Goal: Download file/media

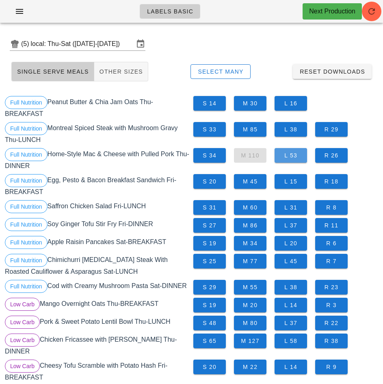
click at [292, 156] on span "L 53" at bounding box center [291, 155] width 20 height 7
click at [213, 154] on span "S 34" at bounding box center [210, 155] width 20 height 7
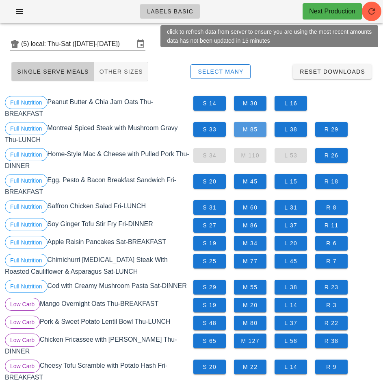
click at [255, 126] on span "M 85" at bounding box center [251, 129] width 20 height 7
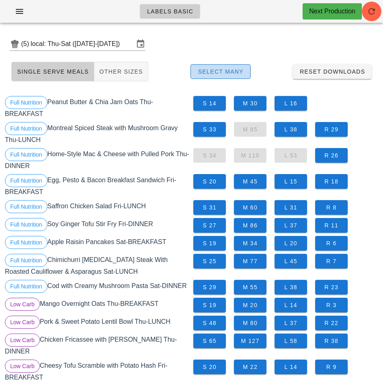
click at [231, 72] on span "Select Many" at bounding box center [221, 71] width 46 height 7
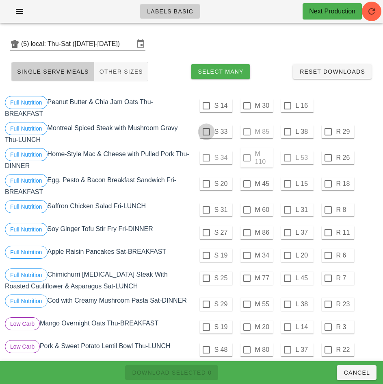
click at [206, 132] on div at bounding box center [207, 132] width 14 height 14
checkbox input "true"
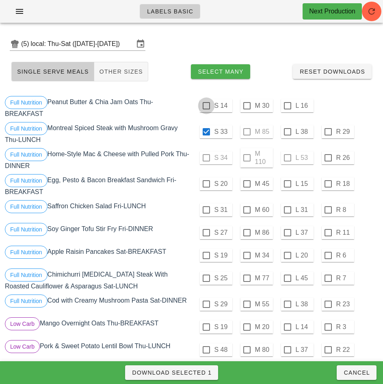
click at [206, 107] on div at bounding box center [207, 106] width 14 height 14
click at [202, 370] on span "Download Selected 2" at bounding box center [172, 372] width 80 height 7
checkbox input "false"
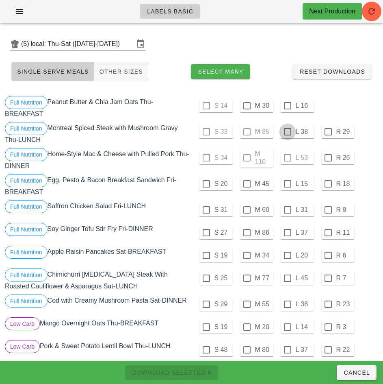
click at [288, 132] on div at bounding box center [288, 132] width 14 height 14
checkbox input "true"
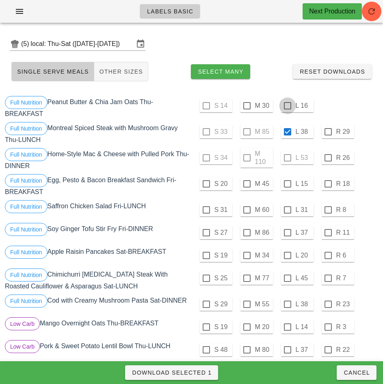
click at [287, 106] on div at bounding box center [288, 106] width 14 height 14
click at [205, 374] on span "Download Selected 2" at bounding box center [172, 372] width 80 height 7
checkbox input "false"
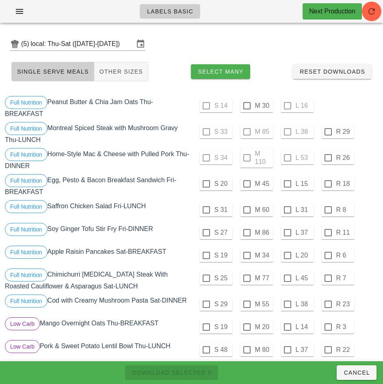
click at [366, 199] on div "S 31 M 60 L 31 R 8" at bounding box center [286, 209] width 189 height 23
click at [248, 109] on div at bounding box center [247, 106] width 14 height 14
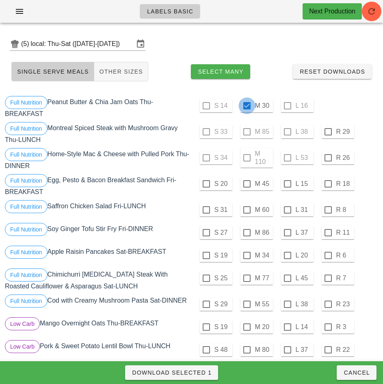
checkbox input "true"
click at [206, 184] on div at bounding box center [207, 184] width 14 height 14
checkbox input "true"
click at [207, 209] on div at bounding box center [207, 210] width 14 height 14
checkbox input "true"
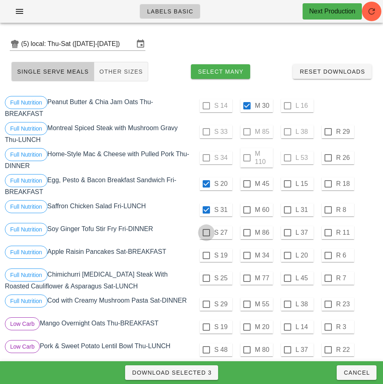
click at [207, 231] on div at bounding box center [207, 233] width 14 height 14
checkbox input "true"
click at [198, 371] on span "Download Selected 4" at bounding box center [172, 372] width 80 height 7
checkbox input "false"
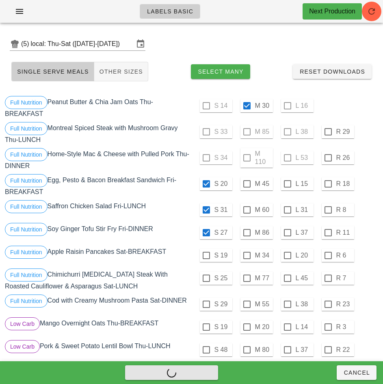
checkbox input "false"
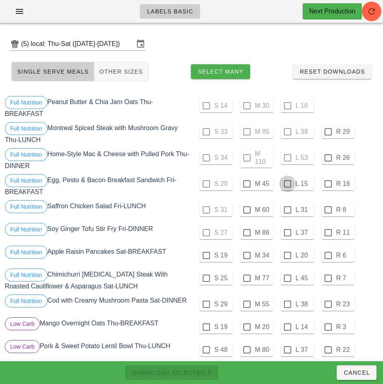
click at [287, 184] on div at bounding box center [288, 184] width 14 height 14
checkbox input "true"
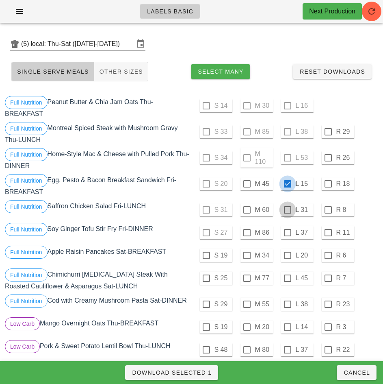
click at [288, 211] on div at bounding box center [288, 210] width 14 height 14
checkbox input "true"
click at [287, 233] on div at bounding box center [288, 233] width 14 height 14
checkbox input "true"
click at [287, 255] on div at bounding box center [288, 255] width 14 height 14
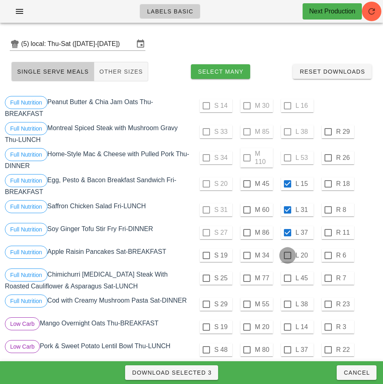
checkbox input "true"
click at [202, 374] on span "Download Selected 4" at bounding box center [172, 372] width 80 height 7
checkbox input "false"
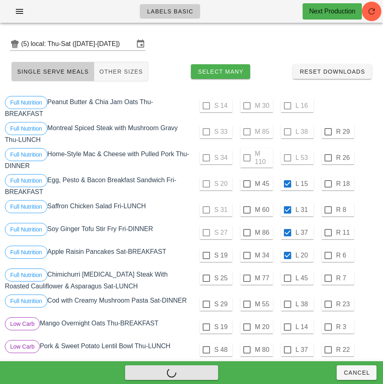
checkbox input "false"
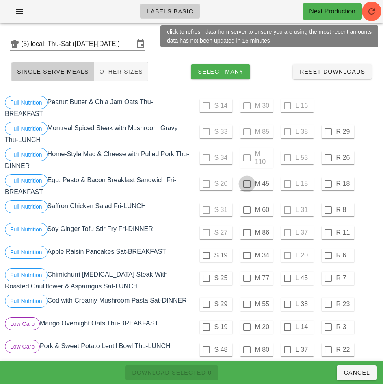
click at [248, 182] on div at bounding box center [247, 184] width 14 height 14
checkbox input "true"
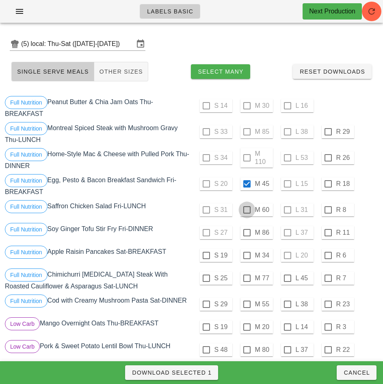
click at [247, 210] on div at bounding box center [247, 210] width 14 height 14
checkbox input "true"
click at [205, 255] on div at bounding box center [207, 255] width 14 height 14
checkbox input "true"
click at [198, 373] on span "Download Selected 3" at bounding box center [172, 372] width 80 height 7
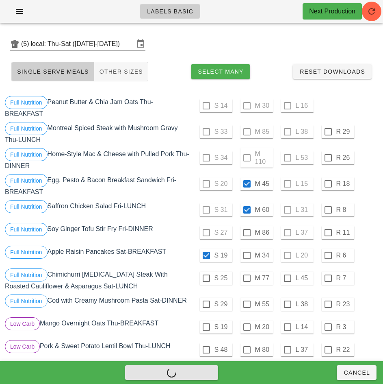
checkbox input "false"
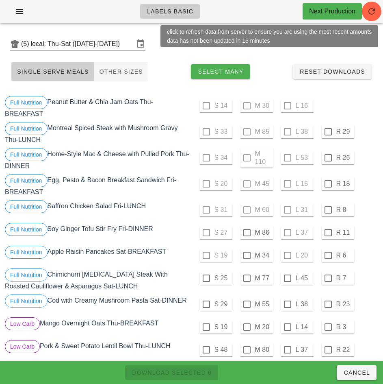
click at [365, 274] on div "S 25 M 77 L 45 R 7" at bounding box center [285, 278] width 185 height 20
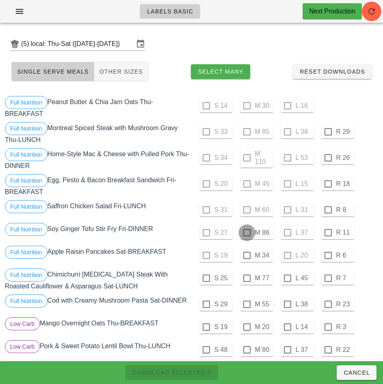
click at [247, 232] on div at bounding box center [247, 233] width 14 height 14
checkbox input "true"
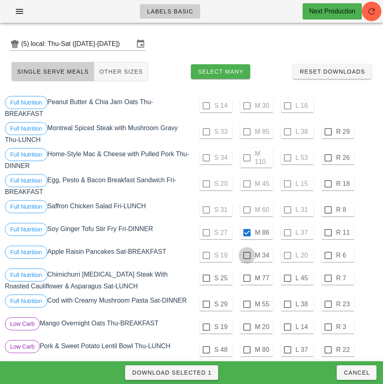
click at [247, 255] on div at bounding box center [247, 255] width 14 height 14
checkbox input "true"
click at [202, 375] on span "Download Selected 2" at bounding box center [172, 372] width 80 height 7
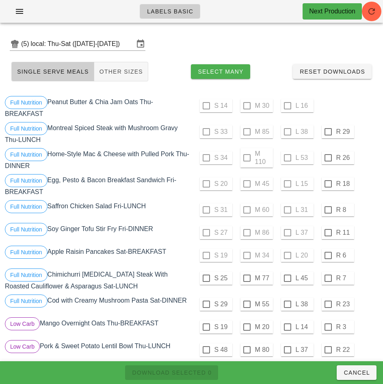
checkbox input "false"
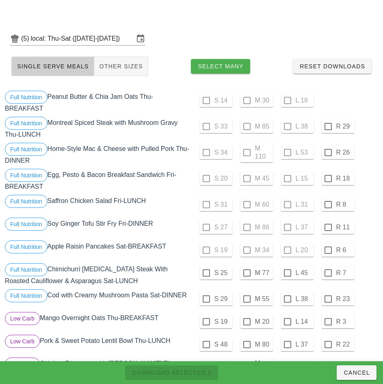
scroll to position [6, 0]
click at [247, 272] on div at bounding box center [247, 272] width 14 height 14
checkbox input "true"
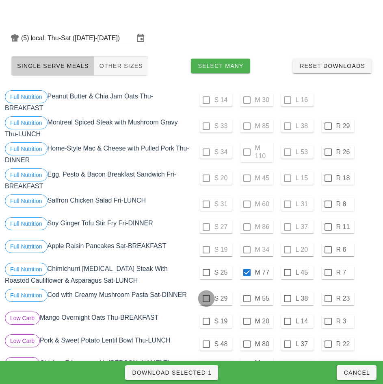
click at [206, 298] on div at bounding box center [207, 298] width 14 height 14
checkbox input "true"
click at [200, 373] on span "Download Selected 2" at bounding box center [172, 372] width 80 height 7
checkbox input "false"
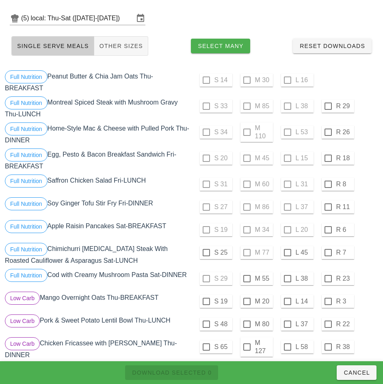
scroll to position [27, 0]
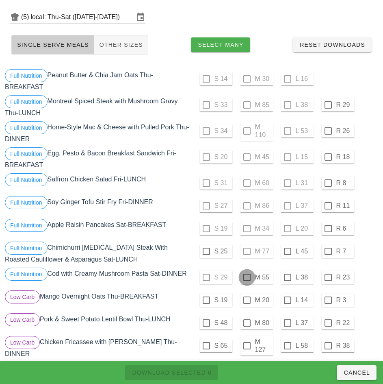
click at [247, 277] on div at bounding box center [247, 277] width 14 height 14
checkbox input "true"
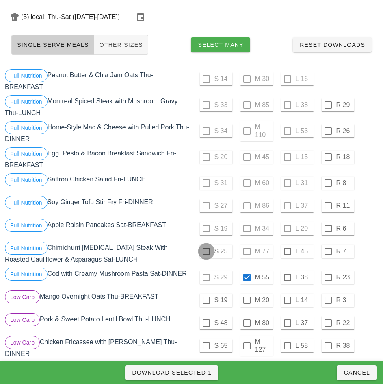
click at [205, 250] on div at bounding box center [207, 251] width 14 height 14
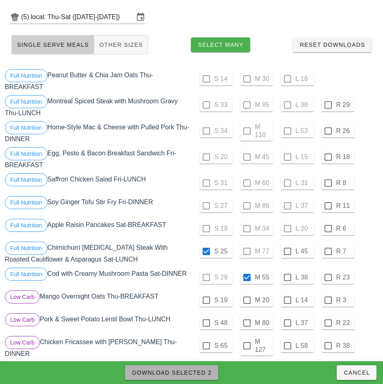
click at [204, 373] on span "Download Selected 2" at bounding box center [172, 372] width 80 height 7
checkbox input "false"
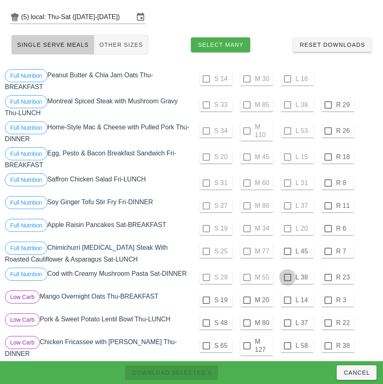
click at [287, 277] on div at bounding box center [288, 277] width 14 height 14
click at [201, 373] on span "Download Selected 1" at bounding box center [172, 372] width 80 height 7
checkbox input "false"
click at [287, 251] on div at bounding box center [288, 251] width 14 height 14
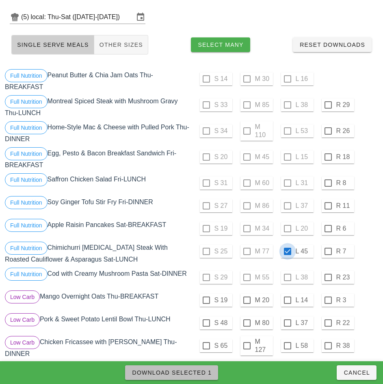
click at [198, 372] on span "Download Selected 1" at bounding box center [172, 372] width 80 height 7
checkbox input "false"
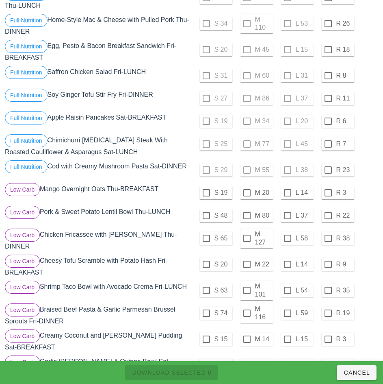
scroll to position [137, 0]
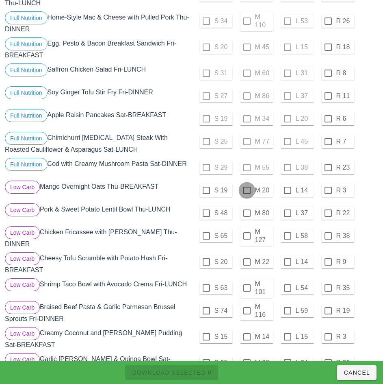
click at [247, 190] on div at bounding box center [247, 190] width 14 height 14
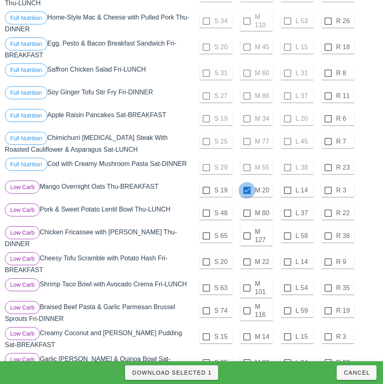
checkbox input "true"
click at [245, 213] on div at bounding box center [247, 213] width 14 height 14
checkbox input "true"
click at [198, 374] on span "Download Selected 2" at bounding box center [172, 372] width 80 height 7
checkbox input "false"
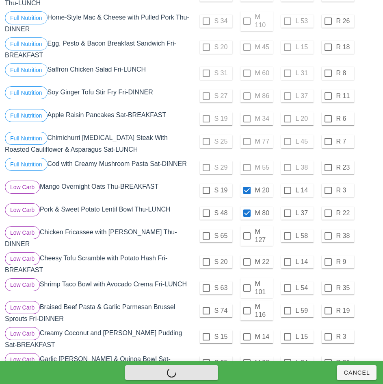
checkbox input "false"
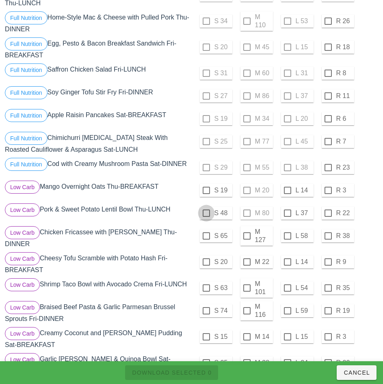
click at [206, 189] on div at bounding box center [207, 190] width 14 height 14
click at [205, 213] on div at bounding box center [207, 213] width 14 height 14
checkbox input "true"
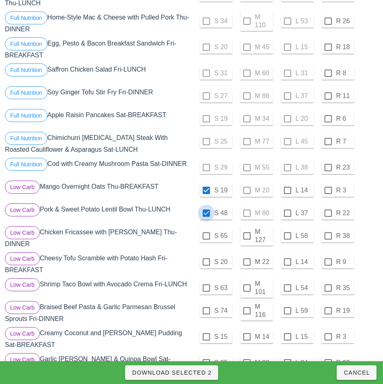
click at [201, 374] on span "Download Selected 2" at bounding box center [172, 372] width 80 height 7
checkbox input "false"
